Goal: Understand process/instructions: Learn how to perform a task or action

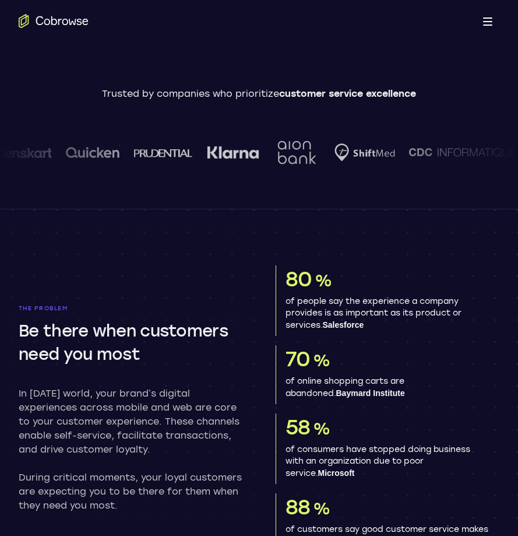
scroll to position [233, 0]
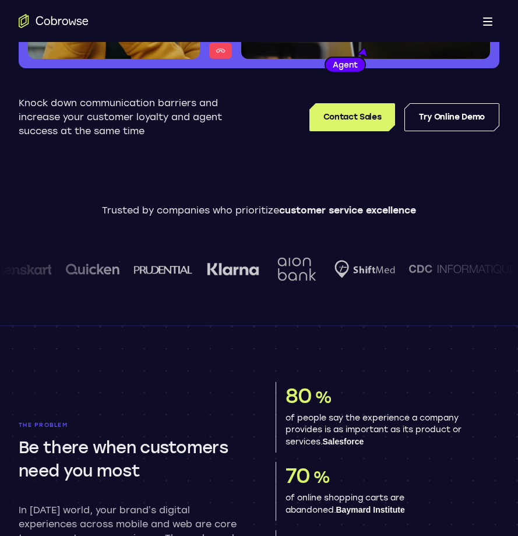
drag, startPoint x: 455, startPoint y: 113, endPoint x: 457, endPoint y: 103, distance: 10.6
click at [455, 113] on link "Try Online Demo" at bounding box center [451, 117] width 95 height 28
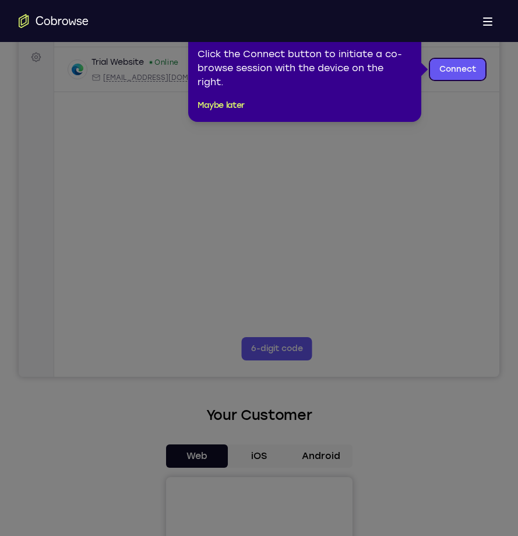
scroll to position [233, 0]
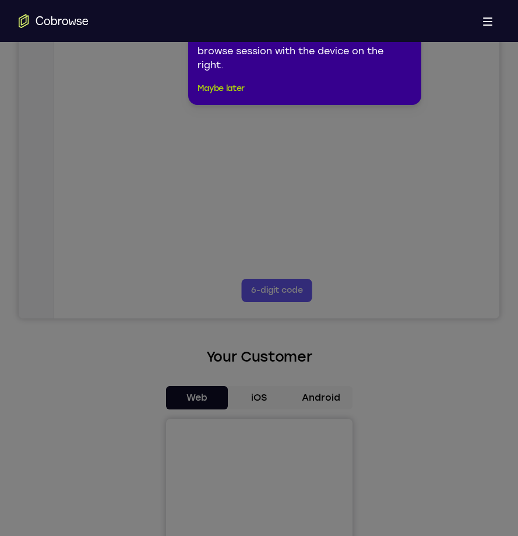
click at [224, 82] on button "Maybe later" at bounding box center [221, 89] width 47 height 14
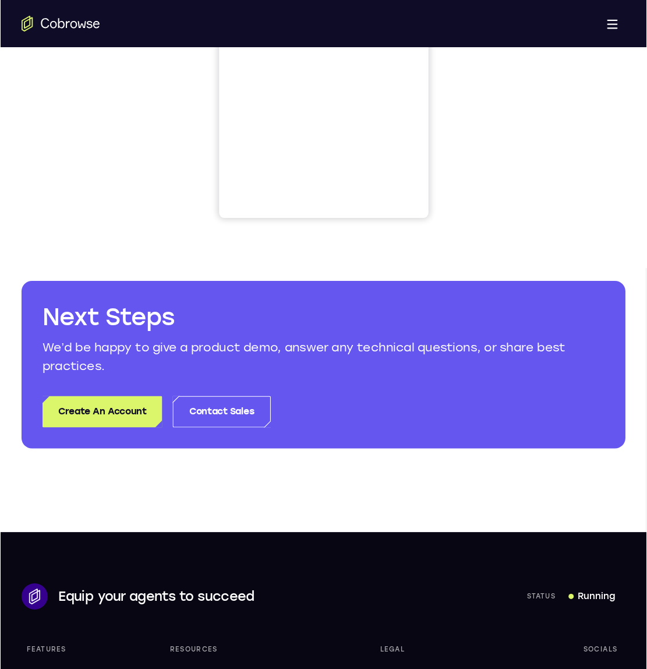
scroll to position [586, 0]
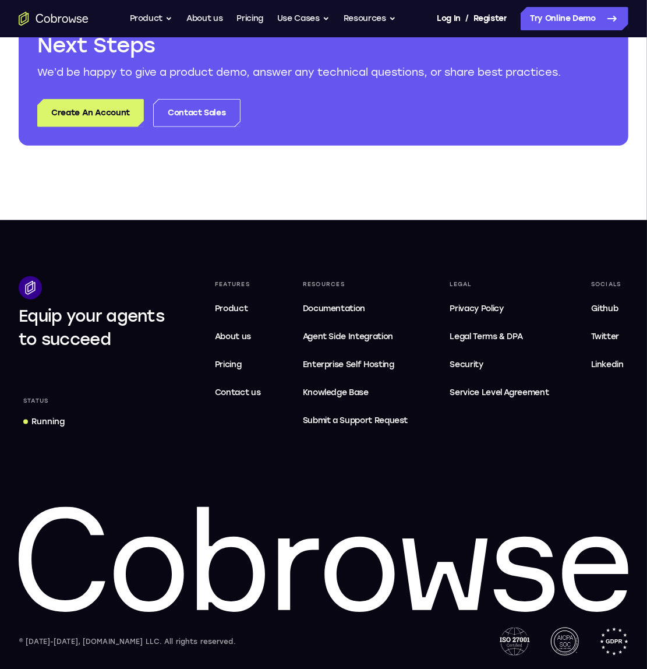
drag, startPoint x: 518, startPoint y: 1, endPoint x: 232, endPoint y: 137, distance: 317.0
click at [224, 137] on div "Next Steps We’d be happy to give a product demo, answer any technical questions…" at bounding box center [324, 79] width 610 height 133
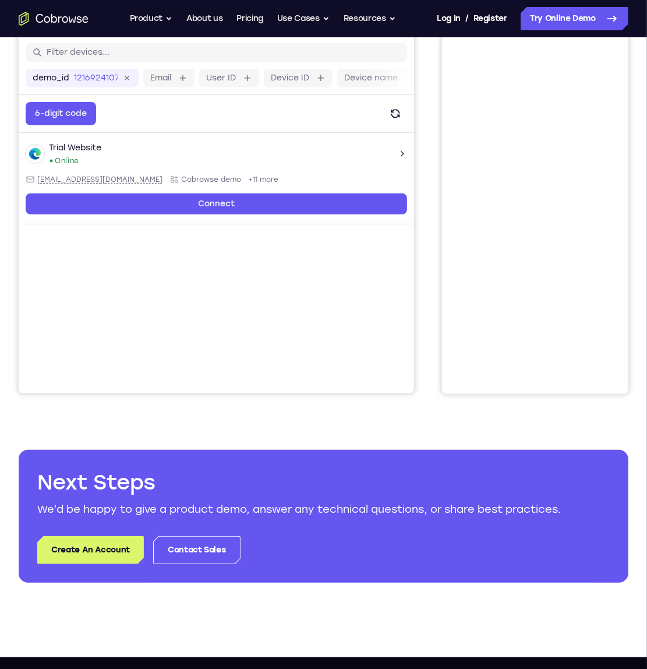
scroll to position [76, 0]
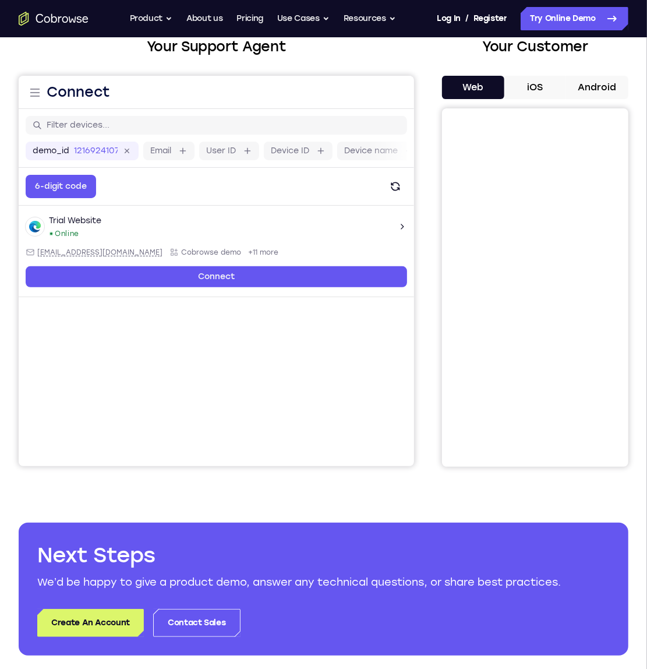
click at [517, 86] on button "Android" at bounding box center [597, 87] width 62 height 23
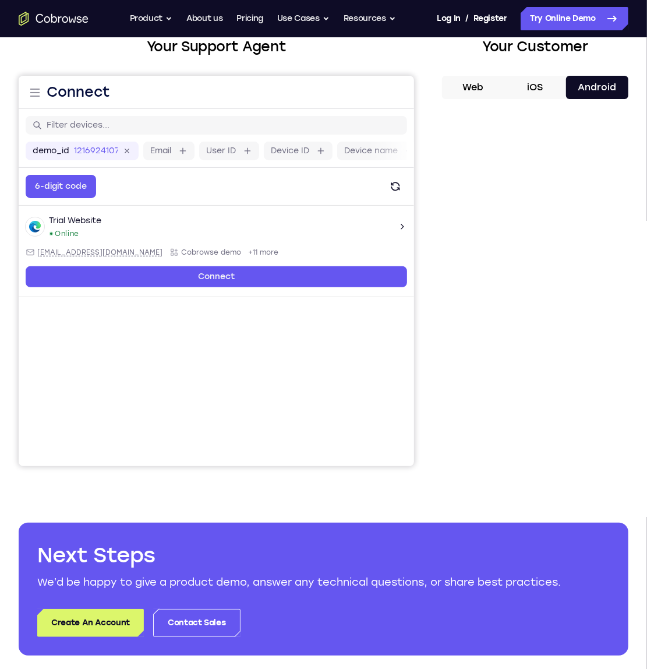
click at [496, 89] on button "Web" at bounding box center [473, 87] width 62 height 23
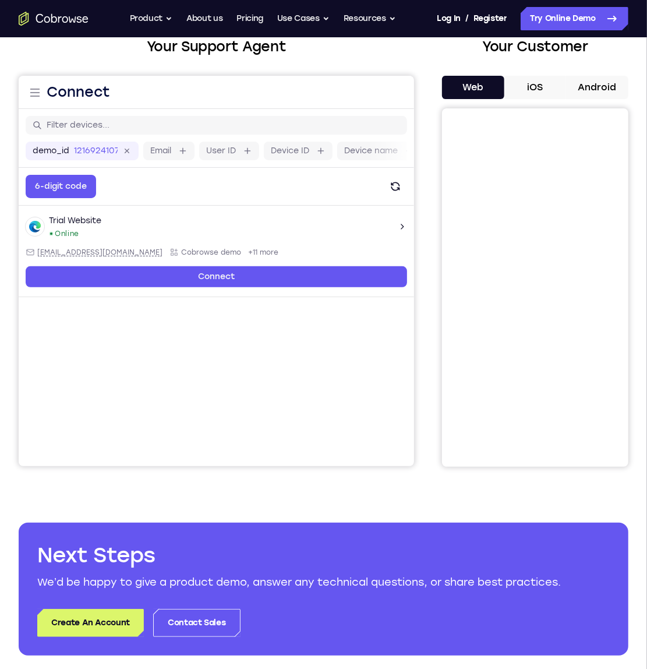
click at [517, 74] on div "Your Customer Web iOS Android" at bounding box center [535, 251] width 186 height 431
click at [517, 97] on button "Android" at bounding box center [597, 87] width 62 height 23
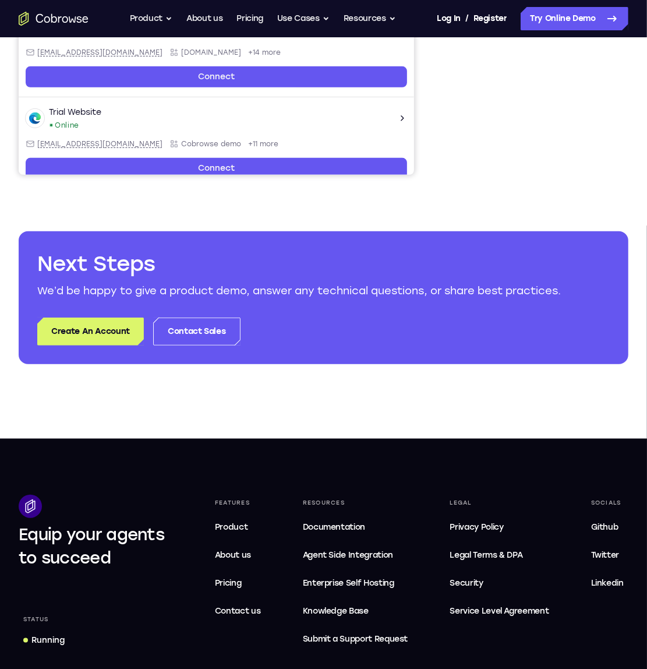
scroll to position [440, 0]
